Goal: Navigation & Orientation: Understand site structure

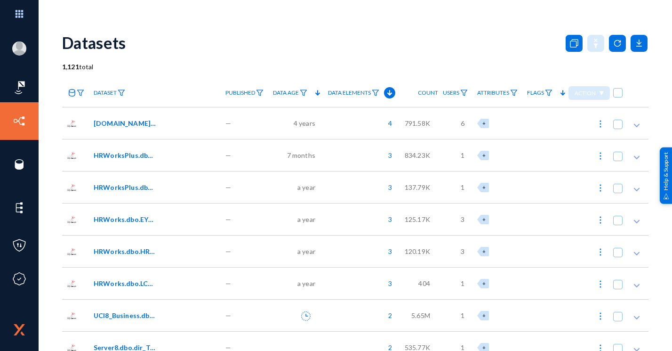
click at [334, 126] on div "4" at bounding box center [361, 123] width 77 height 32
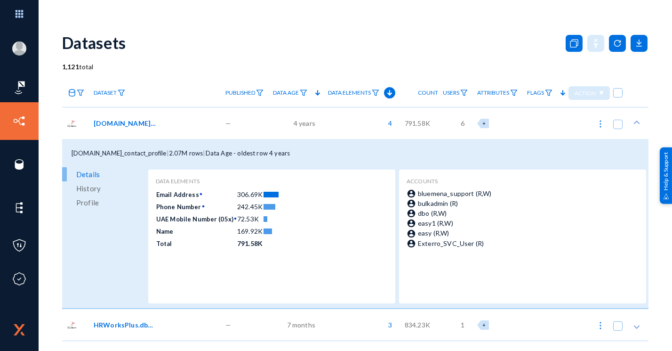
click at [337, 129] on div "4" at bounding box center [361, 123] width 77 height 32
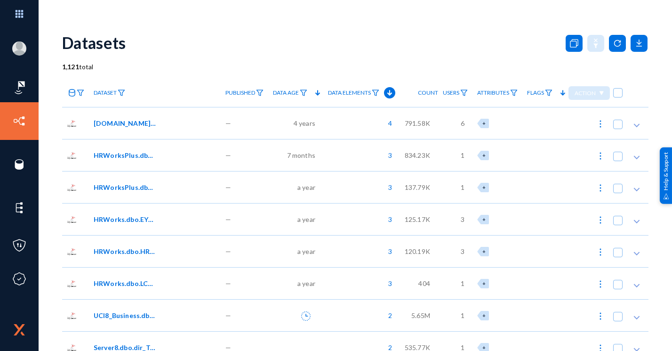
click at [326, 144] on div "3" at bounding box center [361, 155] width 77 height 32
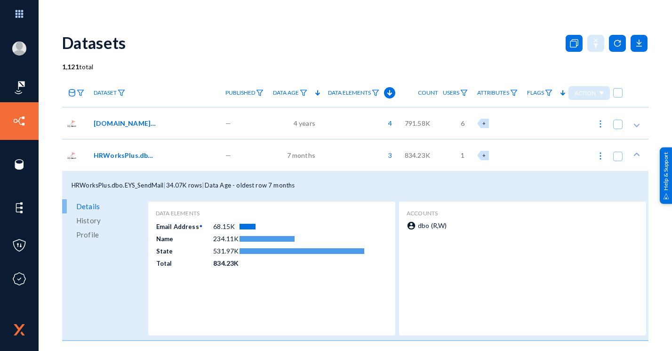
click at [323, 143] on div "3" at bounding box center [361, 155] width 77 height 32
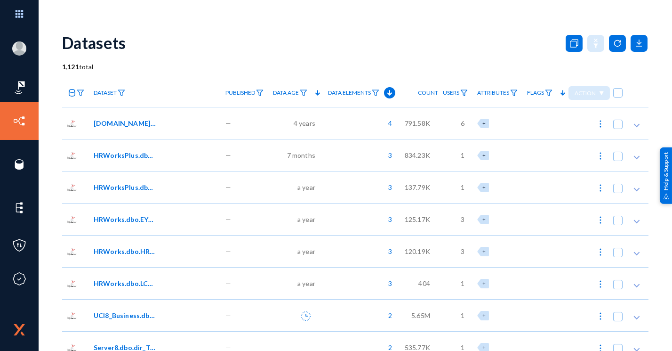
click at [336, 184] on div "3" at bounding box center [361, 187] width 77 height 32
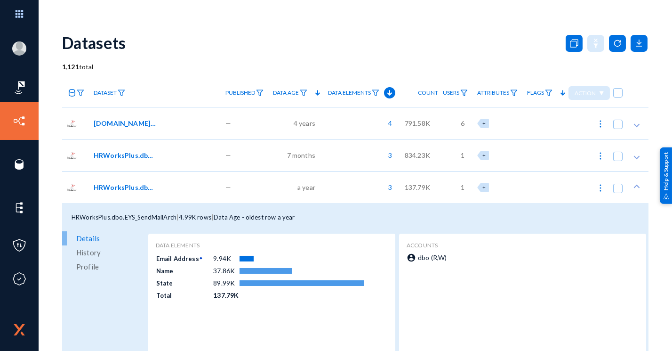
click at [331, 180] on div "3" at bounding box center [361, 187] width 77 height 32
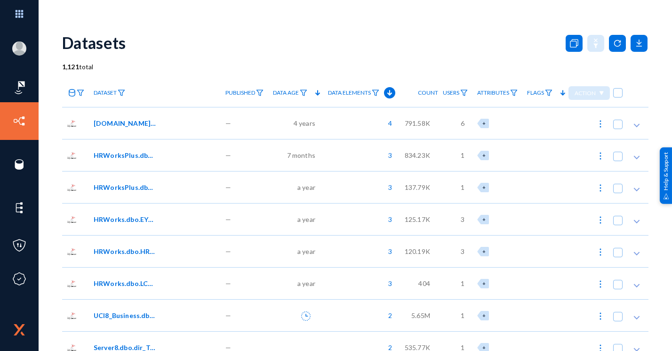
click at [323, 218] on div "3" at bounding box center [361, 219] width 77 height 32
click at [323, 215] on div "3" at bounding box center [361, 219] width 77 height 32
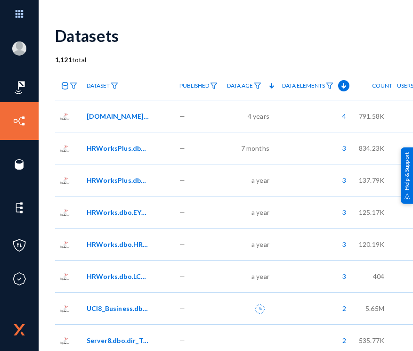
click at [299, 212] on div "3" at bounding box center [315, 212] width 77 height 32
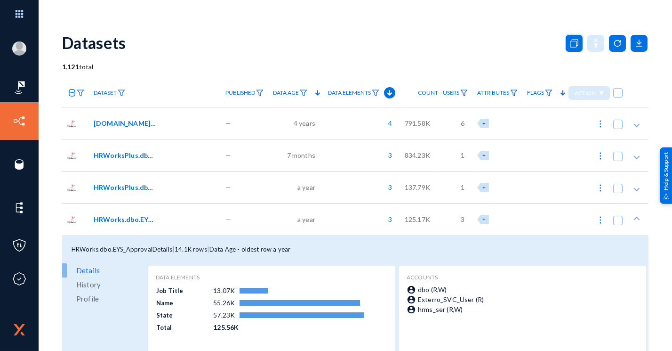
click at [255, 216] on div "—" at bounding box center [245, 219] width 48 height 32
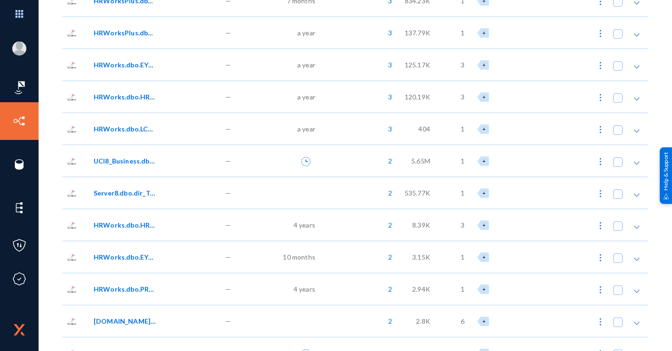
scroll to position [188, 0]
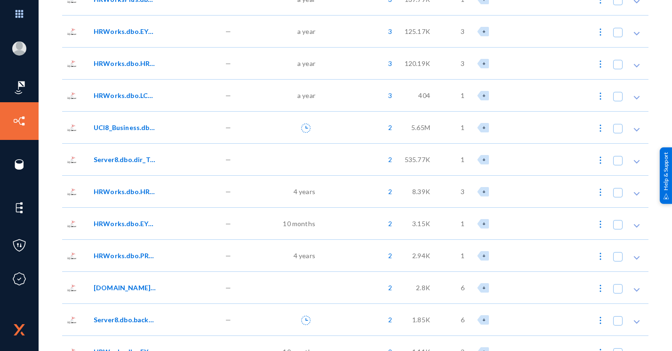
click at [146, 226] on span "HRWorks.dbo.EYS_Request01" at bounding box center [126, 223] width 64 height 10
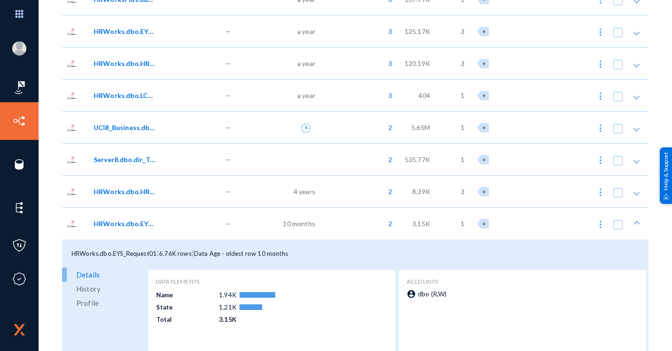
click at [140, 227] on span "HRWorks.dbo.EYS_Request01" at bounding box center [126, 223] width 64 height 10
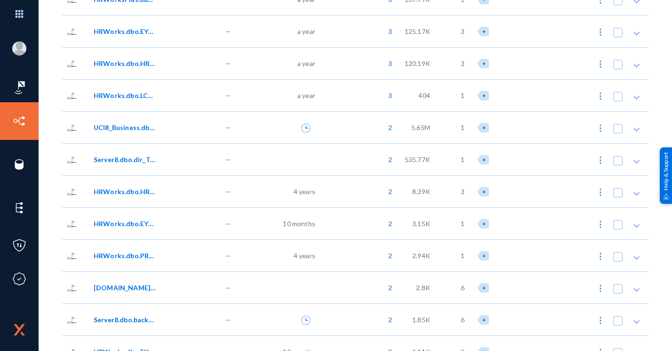
click at [153, 197] on div "HRWorks.dbo.HRW_EmpEntityParamValues" at bounding box center [155, 191] width 132 height 32
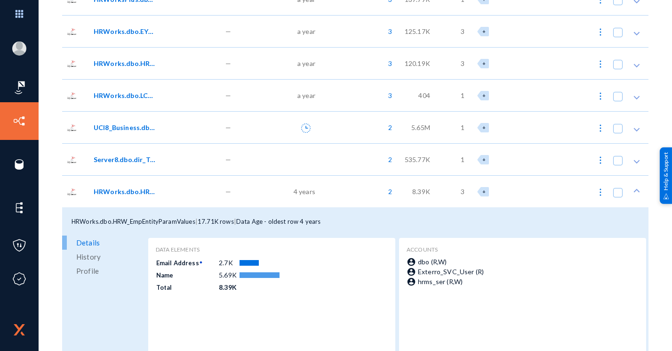
click at [150, 198] on div "HRWorks.dbo.HRW_EmpEntityParamValues" at bounding box center [155, 191] width 132 height 32
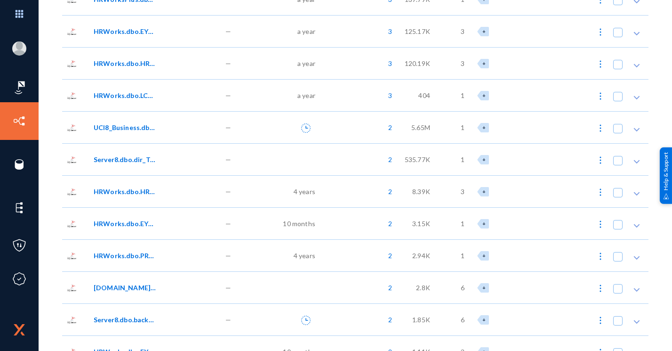
click at [143, 225] on span "HRWorks.dbo.EYS_Request01" at bounding box center [126, 223] width 64 height 10
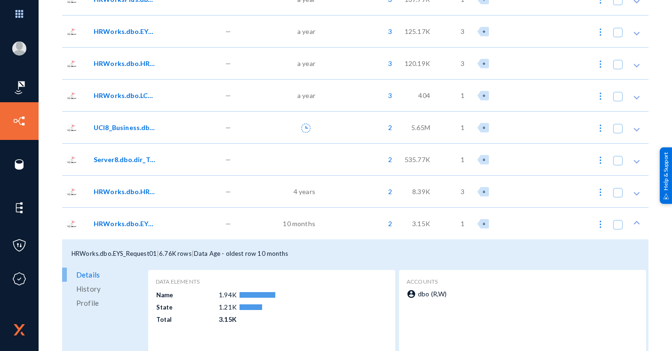
click at [137, 221] on span "HRWorks.dbo.EYS_Request01" at bounding box center [126, 223] width 64 height 10
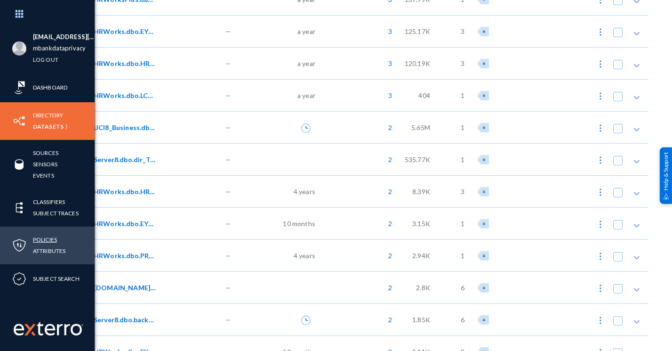
click at [39, 240] on link "Policies" at bounding box center [45, 239] width 24 height 11
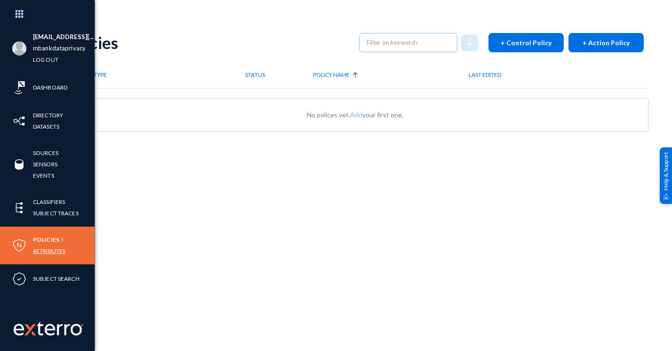
click at [45, 248] on link "Attributes" at bounding box center [49, 250] width 32 height 11
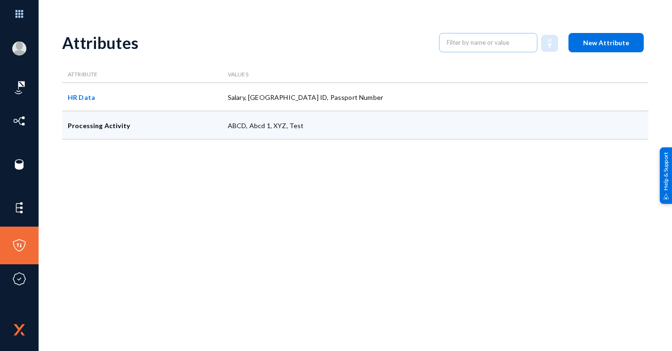
click at [115, 121] on div "Processing Activity" at bounding box center [142, 125] width 160 height 28
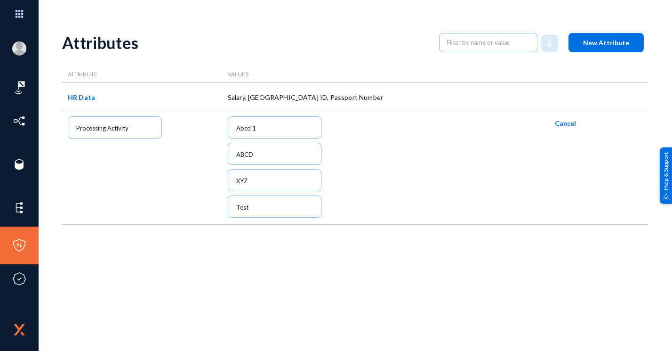
click at [560, 123] on span "Cancel" at bounding box center [565, 123] width 21 height 8
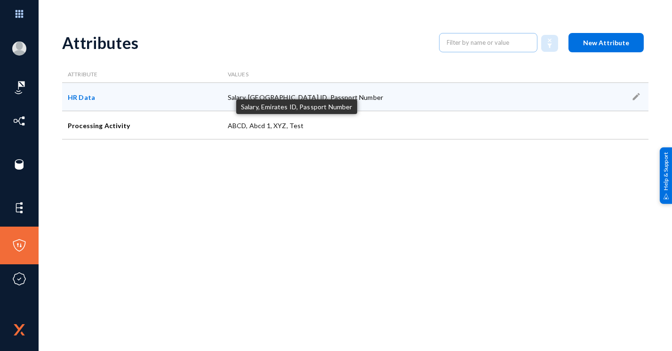
click at [521, 95] on div "Salary, [GEOGRAPHIC_DATA] ID, Passport Number" at bounding box center [382, 97] width 320 height 28
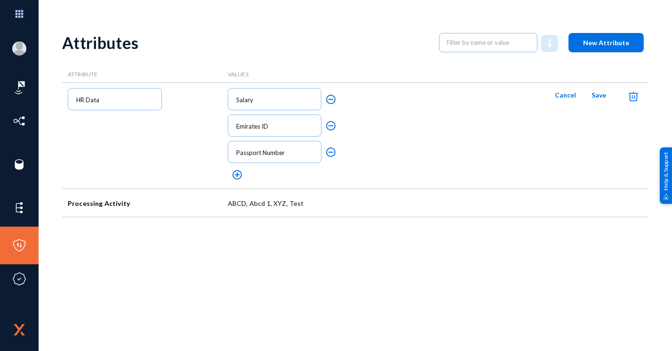
click at [561, 96] on span "Cancel" at bounding box center [565, 95] width 21 height 8
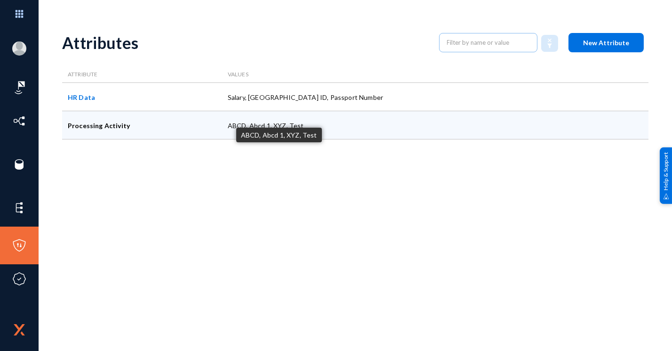
click at [526, 134] on div "ABCD, Abcd 1, XYZ, Test" at bounding box center [382, 125] width 320 height 28
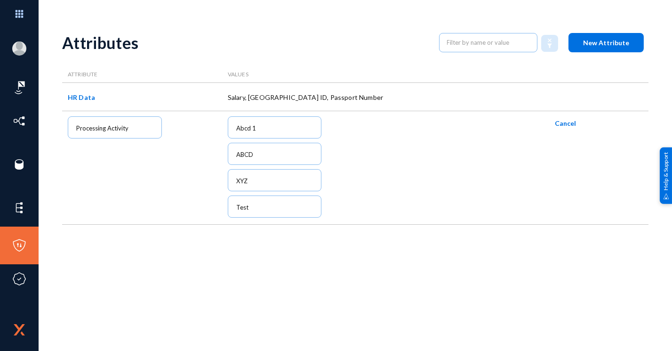
click at [135, 122] on div "Processing Activity" at bounding box center [142, 167] width 160 height 113
click at [130, 122] on div "Processing Activity" at bounding box center [142, 167] width 160 height 113
click at [78, 129] on div "Processing Activity" at bounding box center [142, 167] width 160 height 113
click at [79, 129] on div "Processing Activity" at bounding box center [142, 167] width 160 height 113
drag, startPoint x: 111, startPoint y: 128, endPoint x: 142, endPoint y: 129, distance: 30.6
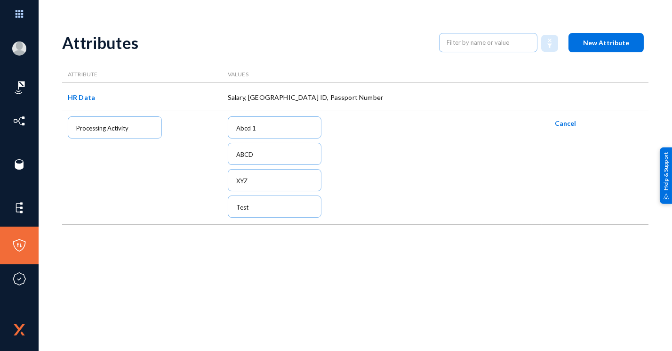
click at [142, 129] on div "Processing Activity" at bounding box center [142, 167] width 160 height 113
drag, startPoint x: 142, startPoint y: 129, endPoint x: 153, endPoint y: 130, distance: 11.8
click at [153, 130] on div "Processing Activity" at bounding box center [142, 167] width 160 height 113
click at [567, 120] on span "Cancel" at bounding box center [565, 123] width 21 height 8
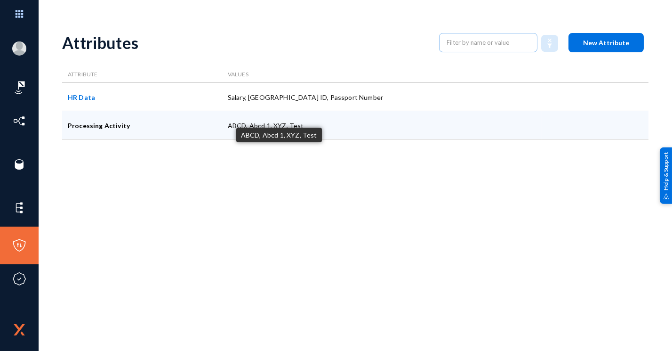
click at [496, 131] on div "ABCD, Abcd 1, XYZ, Test" at bounding box center [382, 125] width 320 height 28
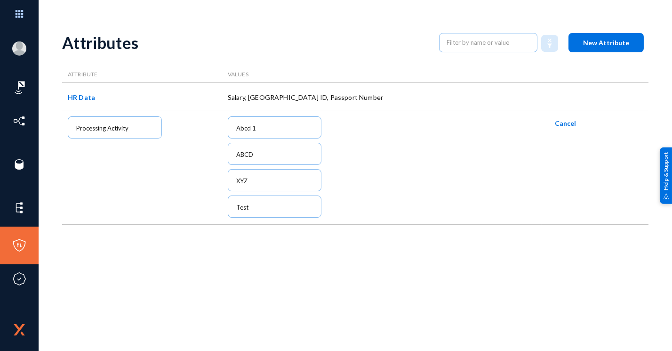
click at [561, 122] on span "Cancel" at bounding box center [565, 123] width 21 height 8
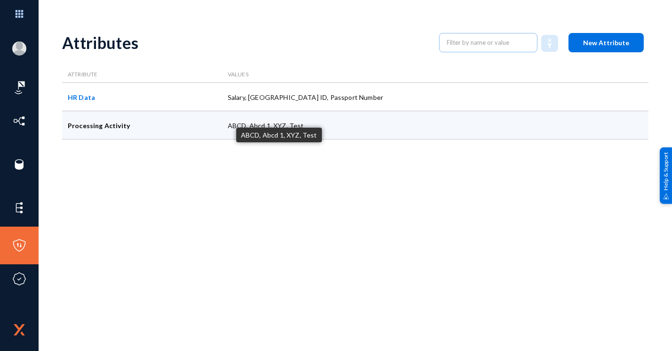
click at [515, 126] on div "ABCD, Abcd 1, XYZ, Test" at bounding box center [382, 125] width 320 height 28
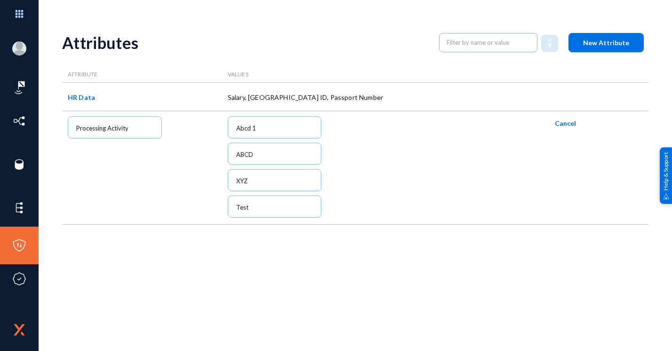
click at [512, 129] on div at bounding box center [462, 167] width 160 height 113
click at [569, 126] on span "Cancel" at bounding box center [565, 123] width 21 height 8
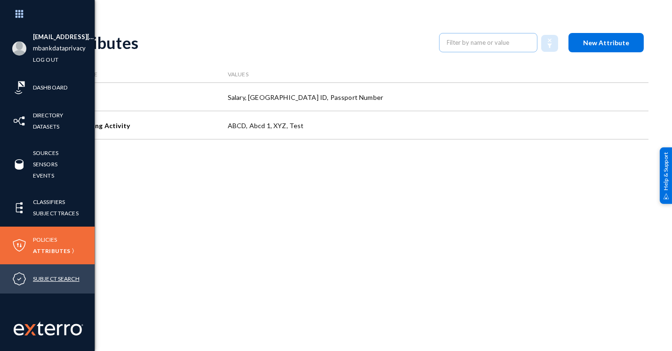
click at [55, 276] on link "Subject Search" at bounding box center [56, 278] width 47 height 11
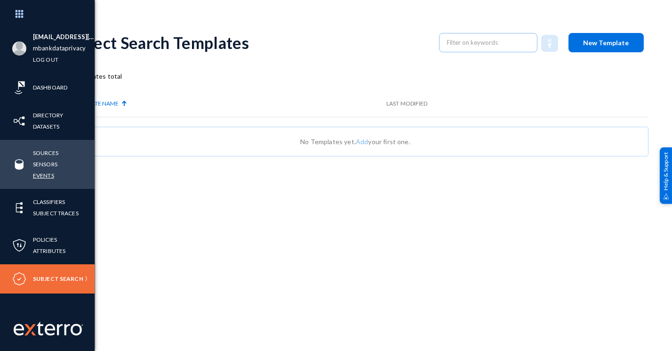
click at [47, 175] on link "Events" at bounding box center [43, 175] width 21 height 11
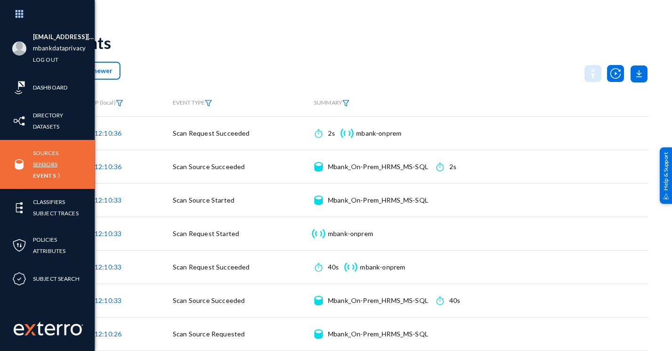
click at [38, 162] on link "Sensors" at bounding box center [45, 164] width 24 height 11
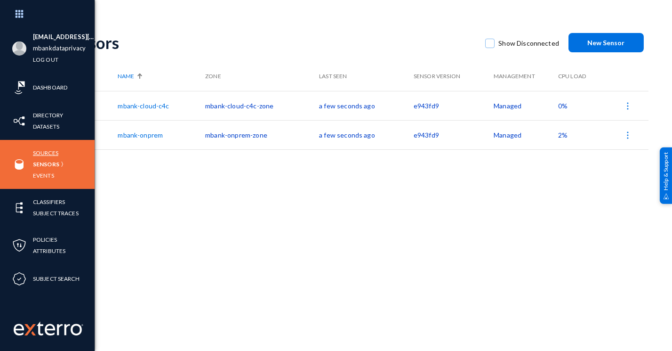
click at [40, 152] on link "Sources" at bounding box center [45, 152] width 25 height 11
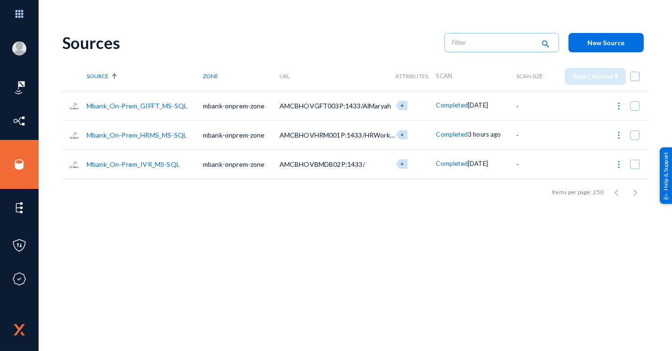
drag, startPoint x: 394, startPoint y: 328, endPoint x: 389, endPoint y: 327, distance: 5.3
click at [394, 328] on div "Sources search New Source Source Zone URL Attributes Scan Scan Size Scan / Acti…" at bounding box center [355, 187] width 586 height 327
click at [334, 208] on div "Sources search New Source Source Zone URL Attributes Scan Scan Size Scan / Acti…" at bounding box center [355, 165] width 586 height 282
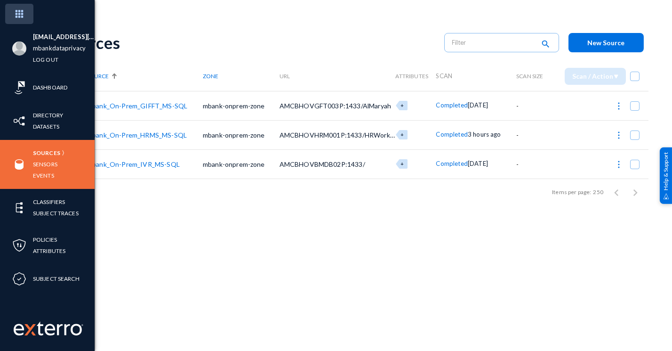
click at [19, 17] on img at bounding box center [19, 14] width 28 height 20
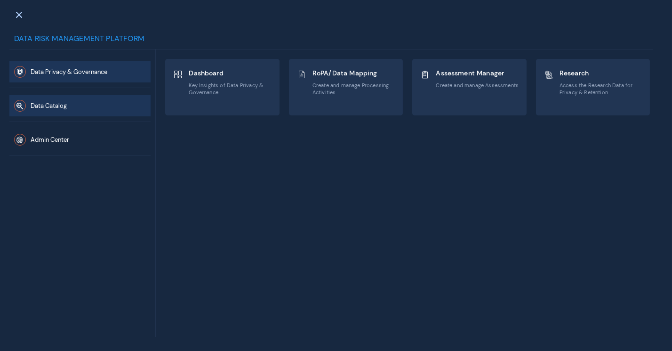
click at [69, 110] on button "Data Catalog" at bounding box center [79, 105] width 141 height 21
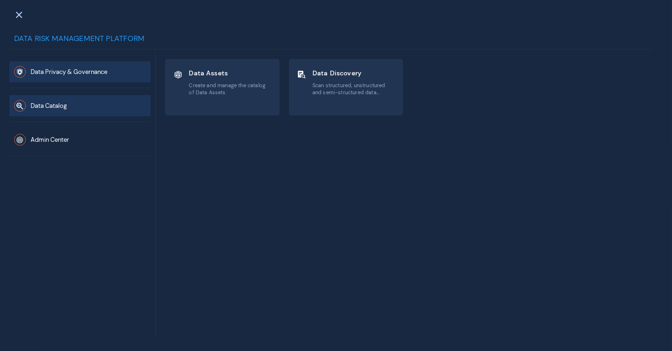
click at [69, 68] on span "Data Privacy & Governance" at bounding box center [69, 72] width 77 height 8
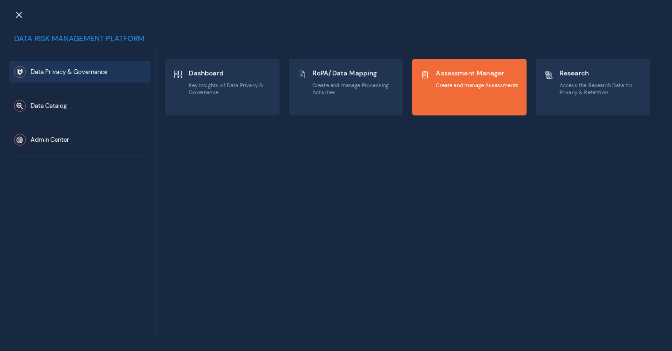
click at [432, 68] on div "Assessment Manager Create and manage Assessments" at bounding box center [469, 78] width 99 height 25
